Goal: Find contact information: Find contact information

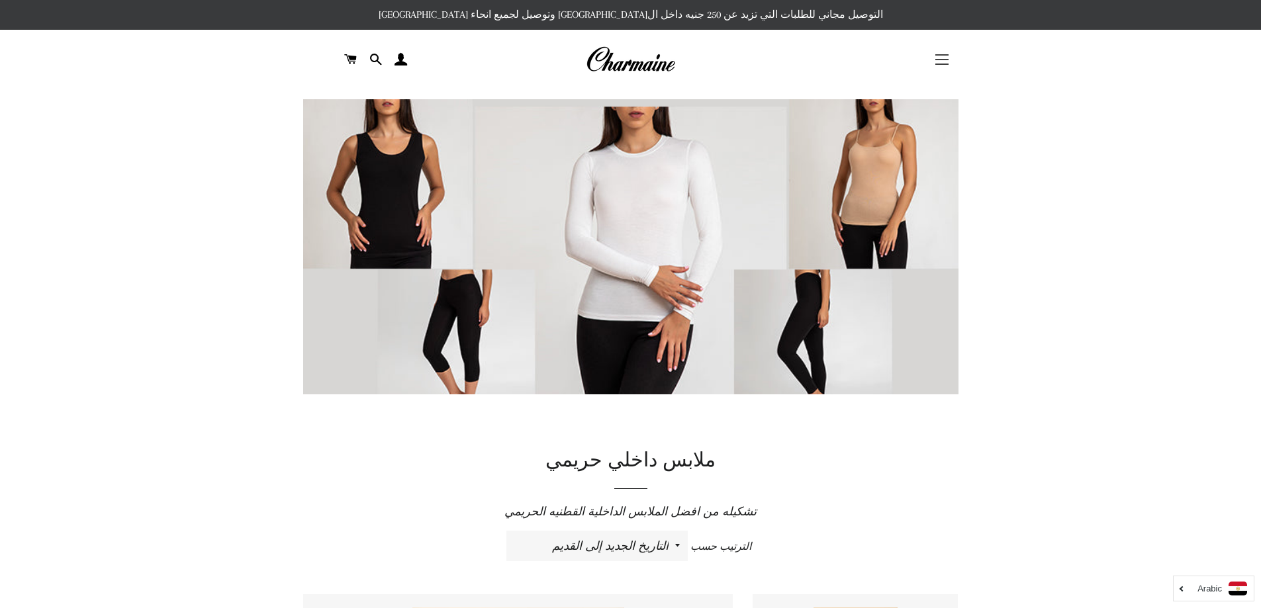
click at [948, 60] on button "التنقل في الموقع" at bounding box center [941, 59] width 33 height 33
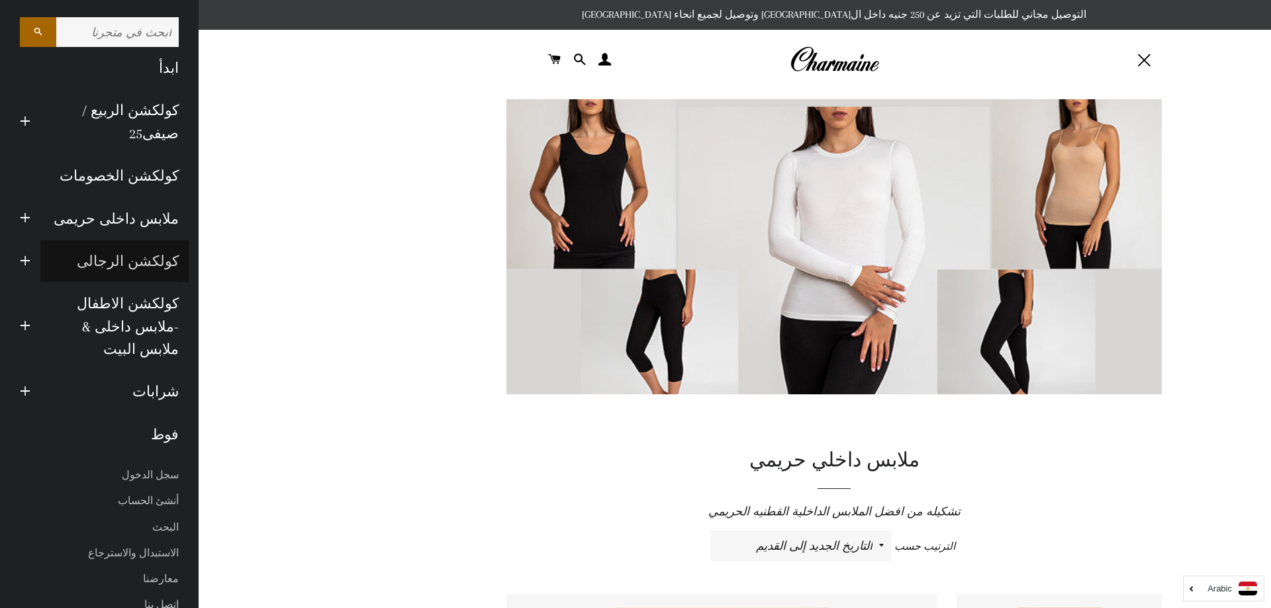
click at [72, 240] on link "كولكشن الرجالى" at bounding box center [114, 261] width 148 height 42
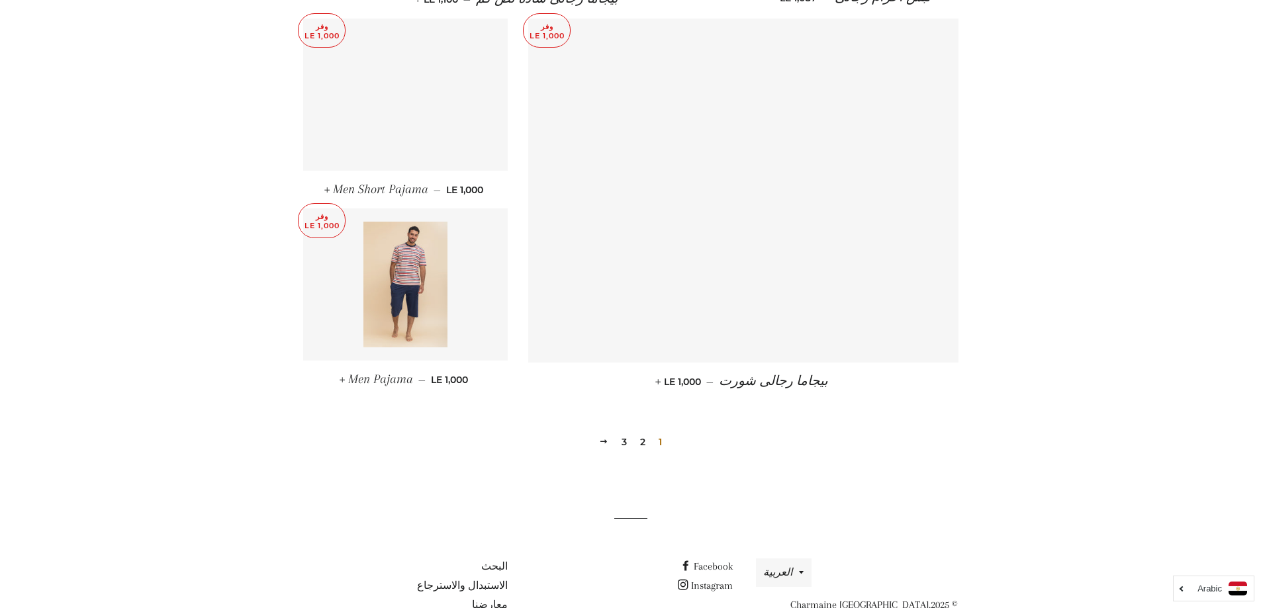
scroll to position [1721, 0]
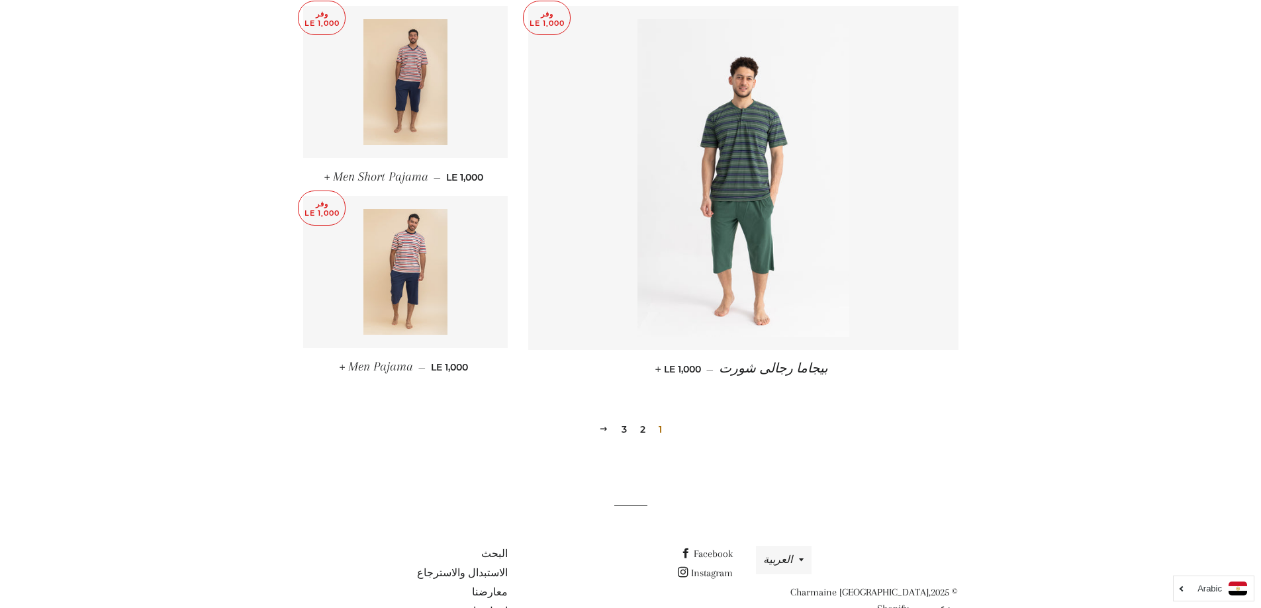
click at [645, 420] on link "2" at bounding box center [643, 430] width 16 height 20
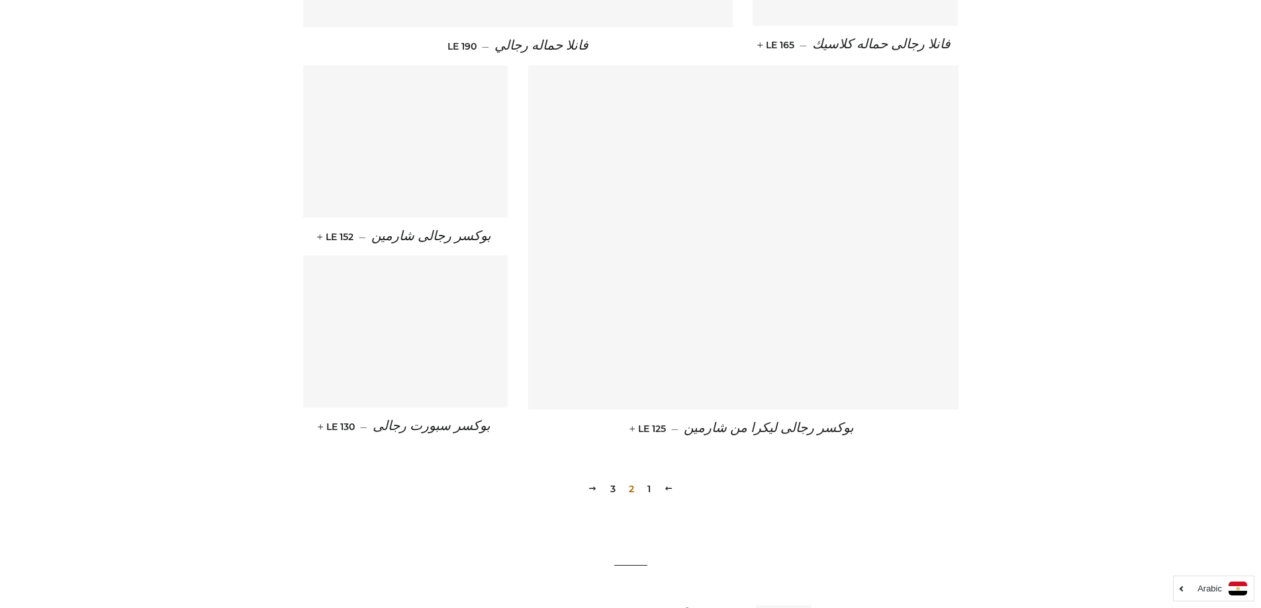
scroll to position [1762, 0]
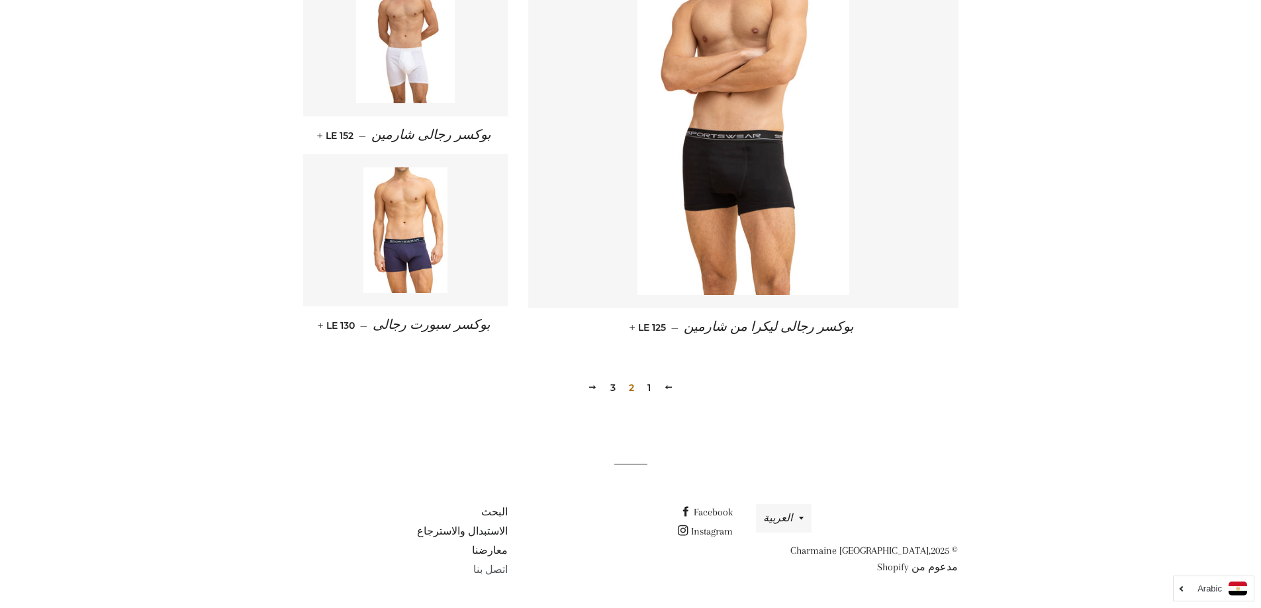
click at [484, 565] on link "اتصل بنا" at bounding box center [490, 570] width 34 height 12
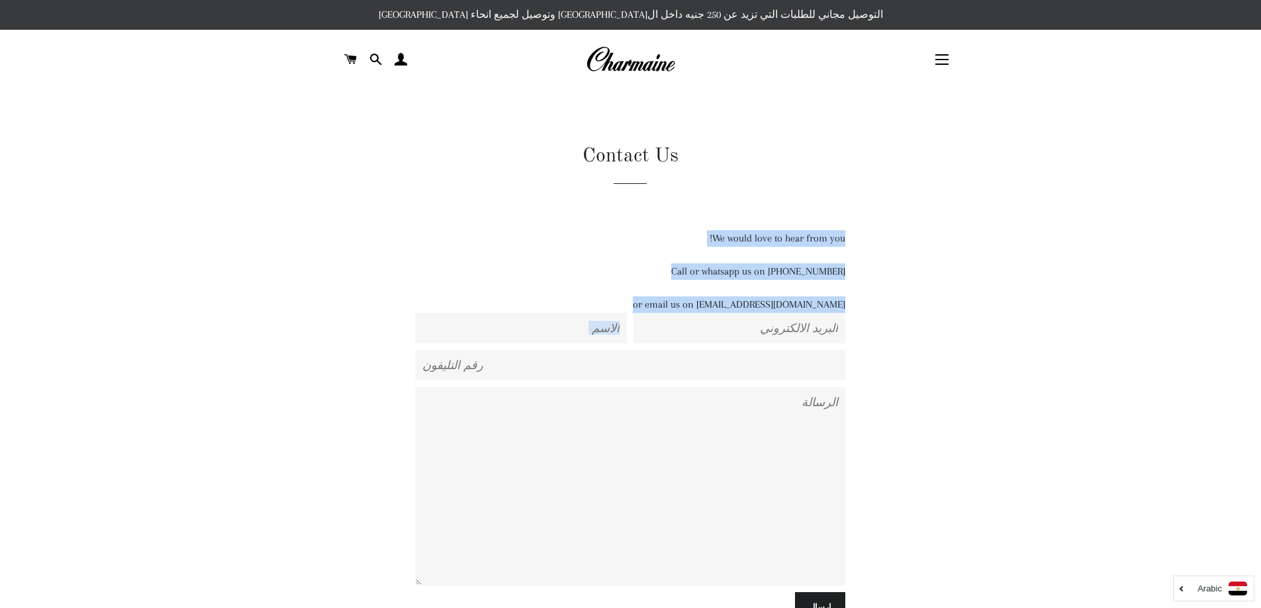
drag, startPoint x: 895, startPoint y: 174, endPoint x: 876, endPoint y: 331, distance: 157.9
click at [876, 331] on div "Contact Us We would love to hear from you! Call or whatsapp us on 01129223988 o…" at bounding box center [620, 385] width 563 height 486
copy div "We would love to hear from you! Call or whatsapp us on 01129223988 or email us …"
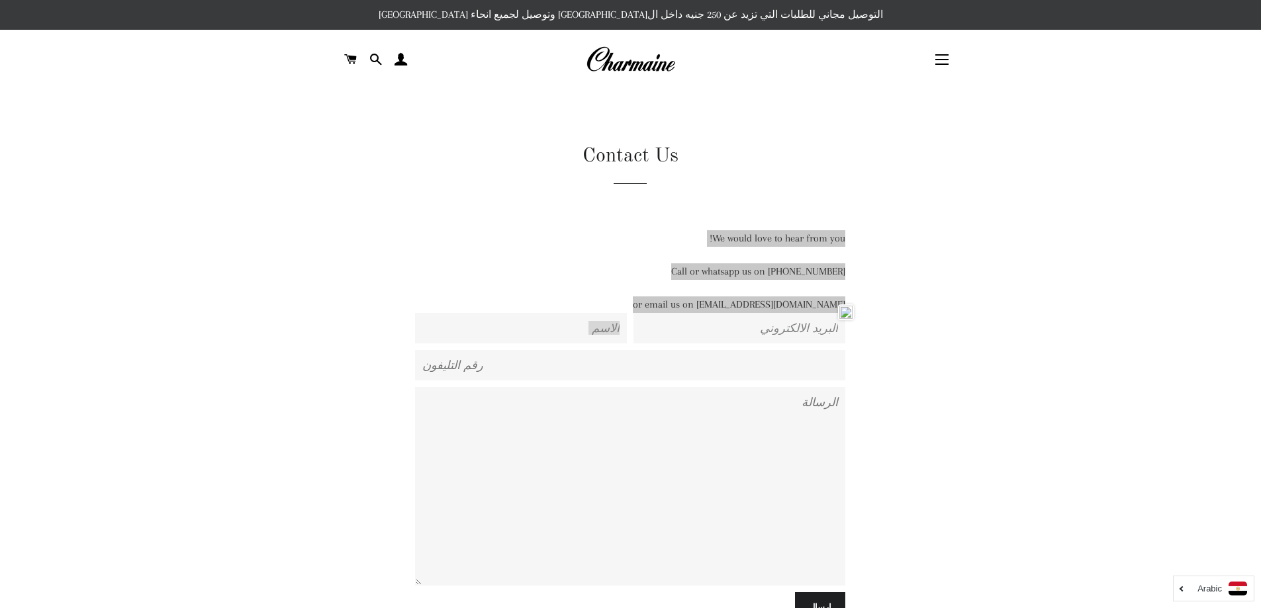
scroll to position [230, 0]
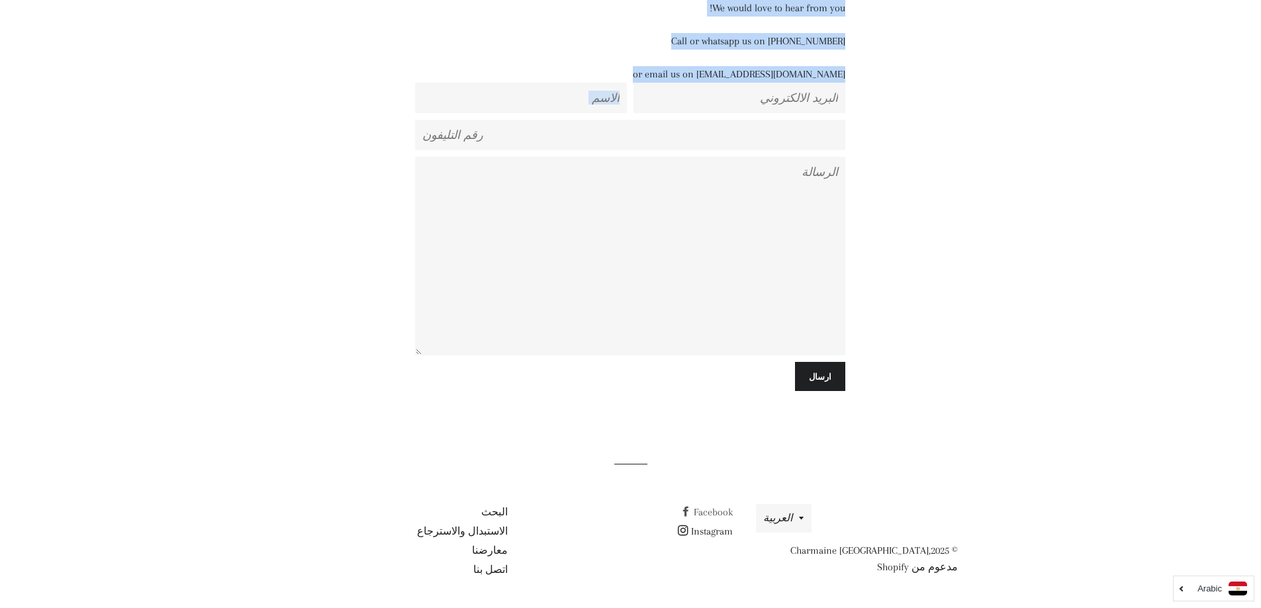
click at [725, 516] on link "Facebook" at bounding box center [706, 512] width 52 height 12
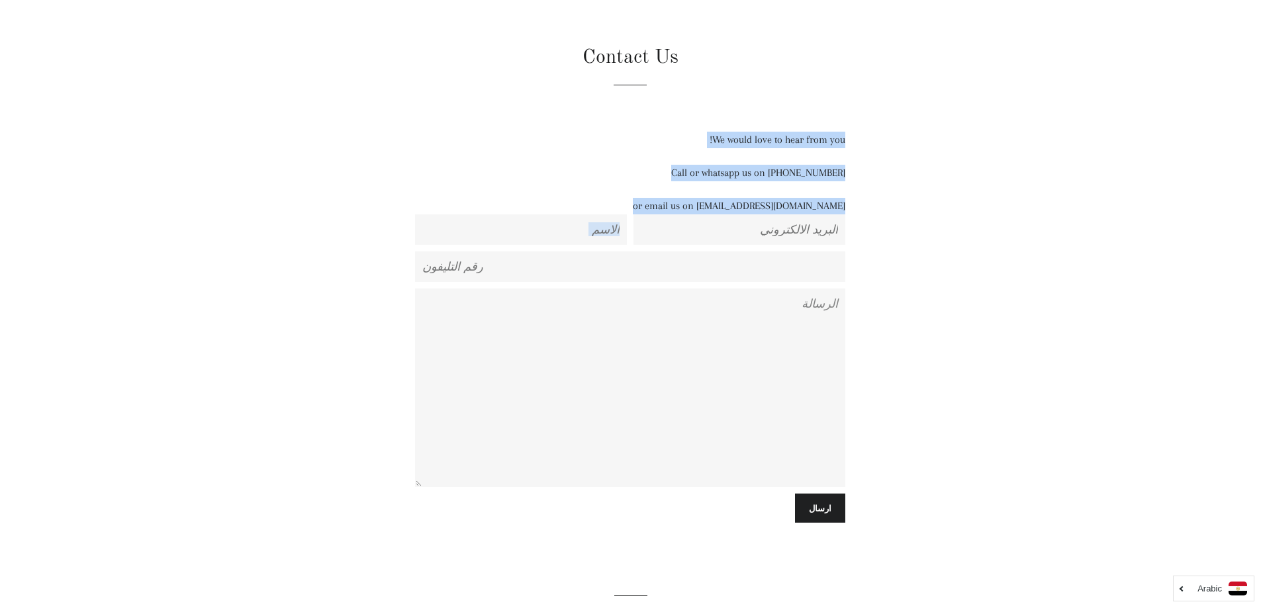
scroll to position [0, 0]
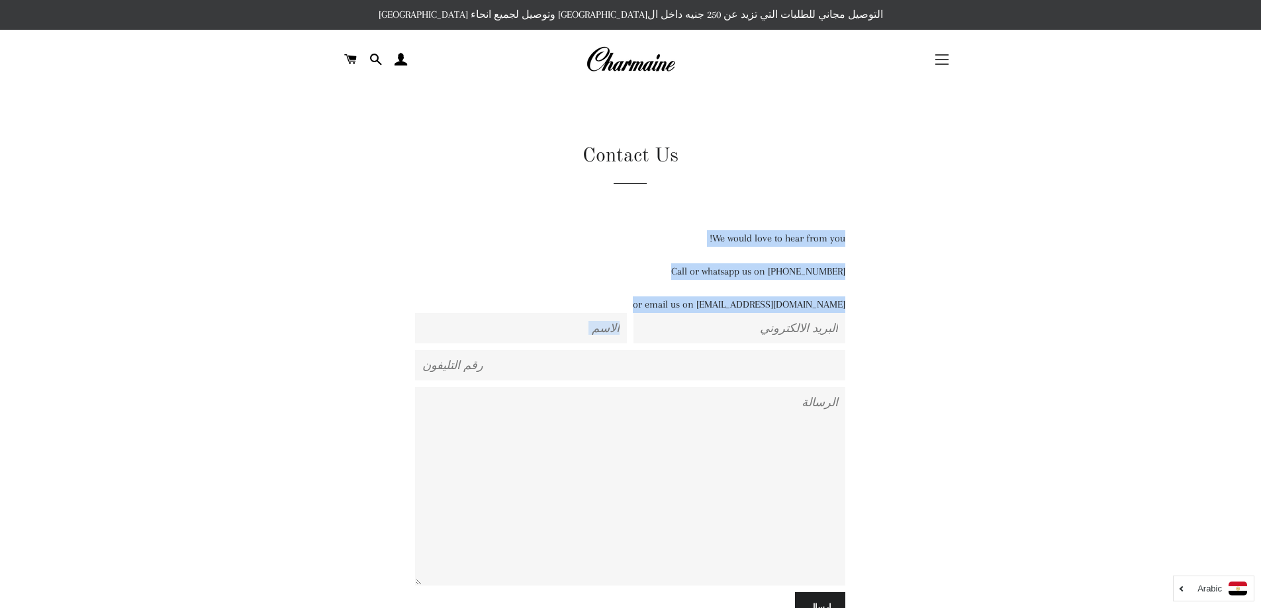
click at [946, 52] on button "التنقل في الموقع" at bounding box center [941, 59] width 33 height 33
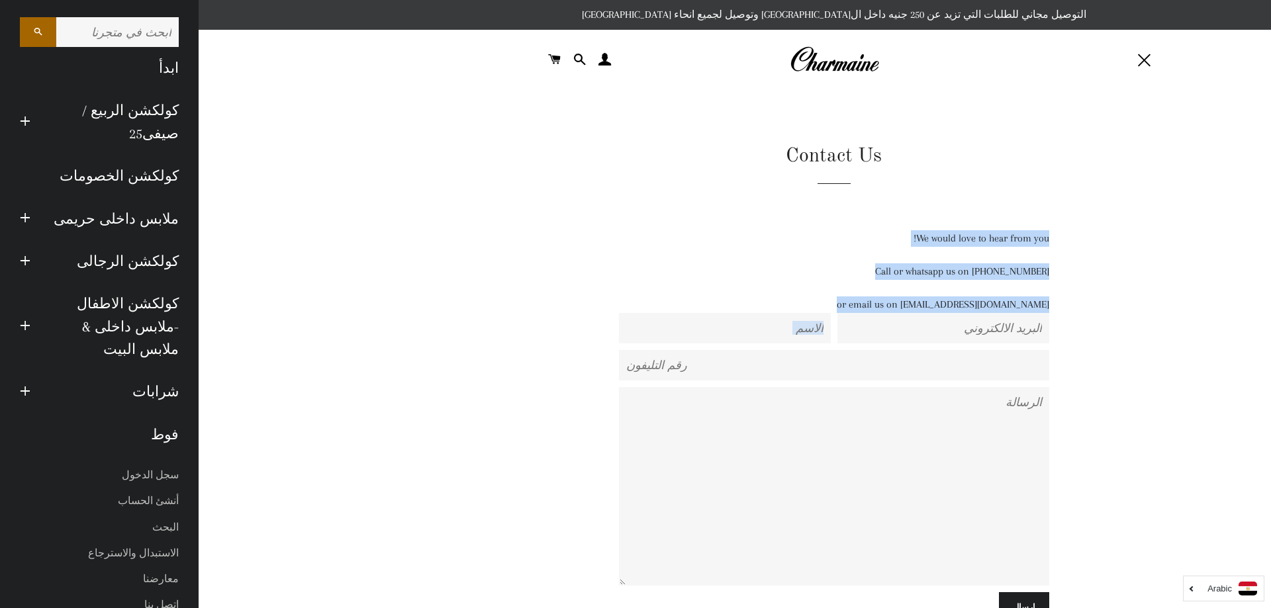
click at [353, 301] on main "Contact Us We would love to hear from you! Call or whatsapp us on 01129223988 o…" at bounding box center [834, 371] width 1271 height 565
